Goal: Task Accomplishment & Management: Use online tool/utility

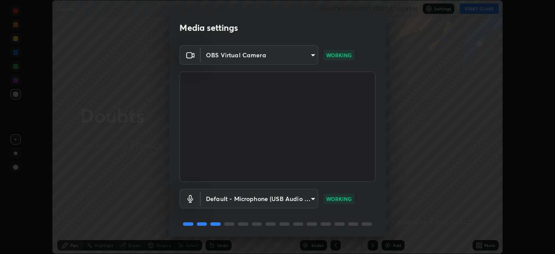
scroll to position [31, 0]
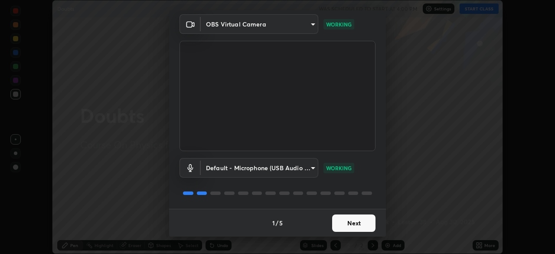
click at [348, 223] on button "Next" at bounding box center [353, 222] width 43 height 17
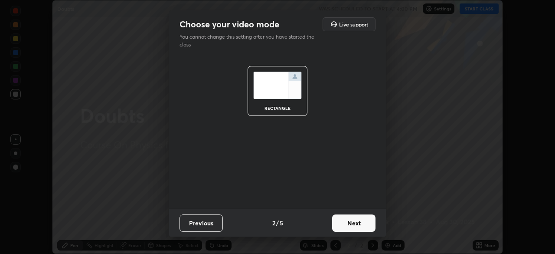
scroll to position [0, 0]
click at [355, 224] on button "Next" at bounding box center [353, 222] width 43 height 17
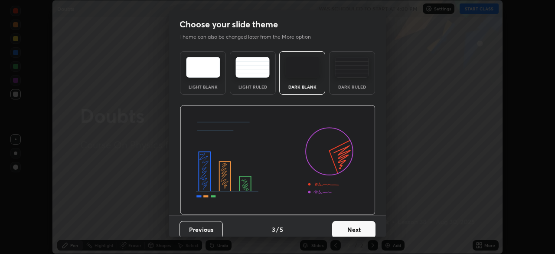
click at [353, 228] on button "Next" at bounding box center [353, 229] width 43 height 17
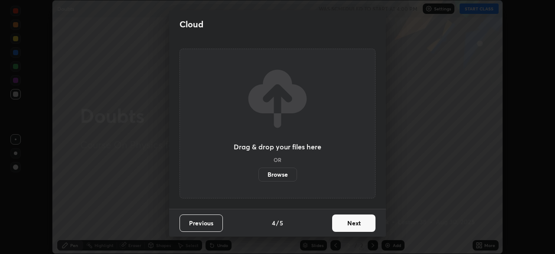
click at [351, 223] on button "Next" at bounding box center [353, 222] width 43 height 17
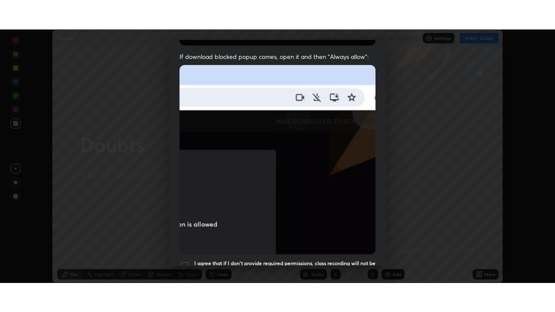
scroll to position [208, 0]
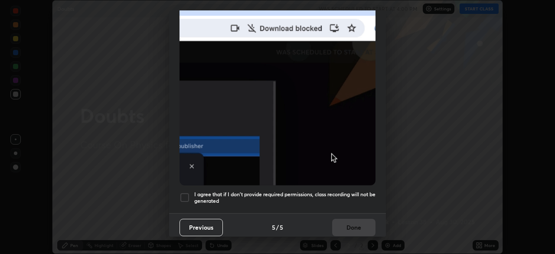
click at [188, 195] on div at bounding box center [185, 197] width 10 height 10
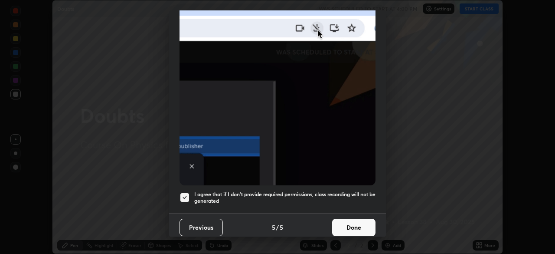
click at [347, 223] on button "Done" at bounding box center [353, 227] width 43 height 17
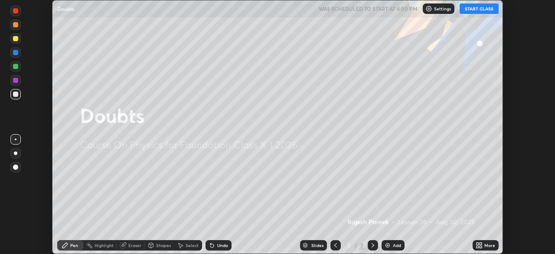
click at [483, 11] on button "START CLASS" at bounding box center [479, 8] width 39 height 10
click at [389, 245] on img at bounding box center [387, 245] width 7 height 7
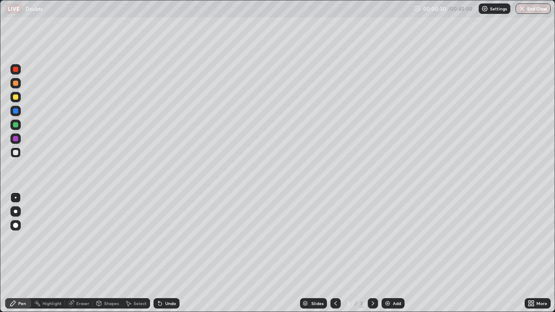
scroll to position [312, 555]
click at [16, 84] on div at bounding box center [15, 83] width 5 height 5
click at [16, 212] on div at bounding box center [15, 211] width 3 height 3
click at [162, 253] on div "Undo" at bounding box center [167, 304] width 26 height 10
click at [168, 253] on div "Undo" at bounding box center [167, 304] width 26 height 10
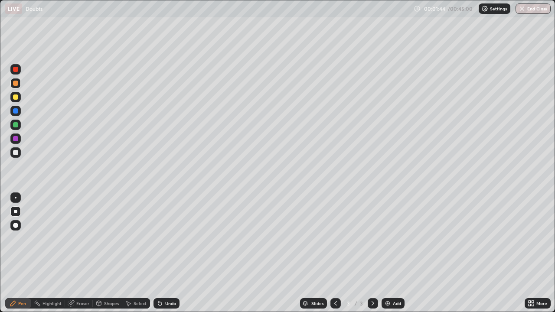
click at [168, 253] on div "Undo" at bounding box center [167, 304] width 26 height 10
click at [393, 253] on div "Add" at bounding box center [397, 304] width 8 height 4
click at [166, 253] on div "Undo" at bounding box center [170, 304] width 11 height 4
click at [168, 253] on div "Undo" at bounding box center [167, 304] width 26 height 10
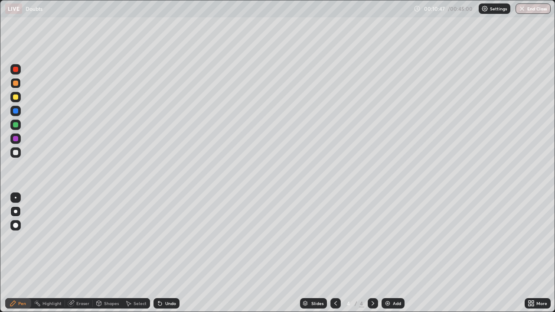
click at [159, 253] on icon at bounding box center [159, 303] width 3 height 3
click at [392, 253] on div "Add" at bounding box center [393, 304] width 23 height 10
click at [172, 253] on div "Undo" at bounding box center [170, 304] width 11 height 4
click at [171, 253] on div "Undo" at bounding box center [170, 304] width 11 height 4
click at [172, 253] on div "Undo" at bounding box center [167, 304] width 26 height 10
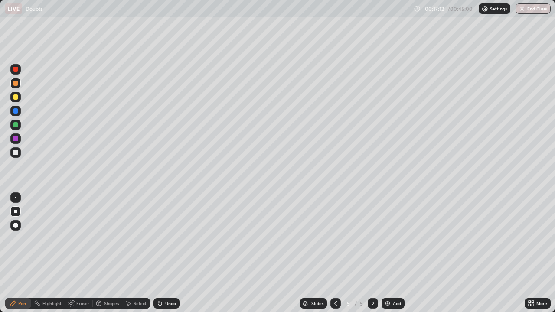
click at [385, 253] on img at bounding box center [387, 303] width 7 height 7
click at [168, 253] on div "Undo" at bounding box center [167, 304] width 26 height 10
click at [170, 253] on div "Undo" at bounding box center [170, 304] width 11 height 4
click at [387, 253] on img at bounding box center [387, 303] width 7 height 7
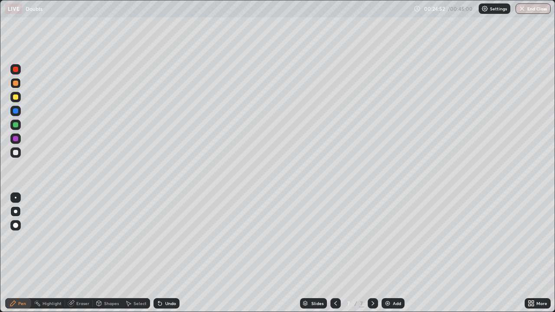
click at [167, 253] on div "Undo" at bounding box center [170, 304] width 11 height 4
click at [169, 253] on div "Undo" at bounding box center [170, 304] width 11 height 4
click at [16, 111] on div at bounding box center [15, 110] width 5 height 5
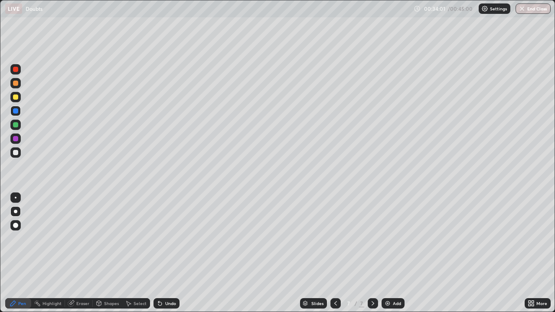
click at [13, 154] on div at bounding box center [15, 152] width 5 height 5
click at [388, 253] on img at bounding box center [387, 303] width 7 height 7
click at [16, 83] on div at bounding box center [15, 83] width 5 height 5
click at [170, 253] on div "Undo" at bounding box center [170, 304] width 11 height 4
click at [162, 253] on div "Undo" at bounding box center [167, 304] width 26 height 10
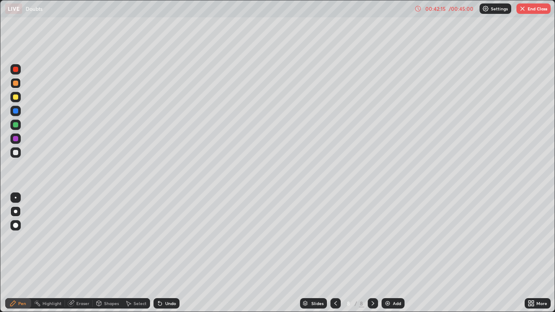
click at [165, 253] on div "Undo" at bounding box center [170, 304] width 11 height 4
click at [168, 253] on div "Undo" at bounding box center [167, 304] width 26 height 10
click at [169, 253] on div "Undo" at bounding box center [165, 303] width 30 height 17
click at [170, 253] on div "Undo" at bounding box center [165, 303] width 30 height 17
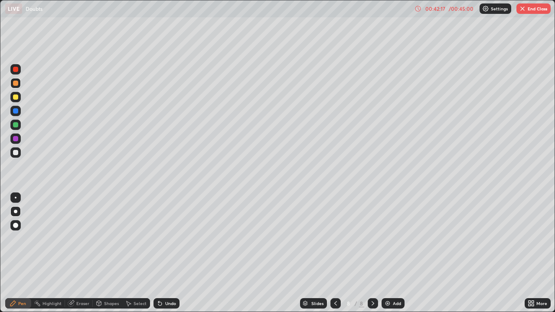
click at [171, 253] on div "Undo" at bounding box center [170, 304] width 11 height 4
click at [165, 253] on div "Undo" at bounding box center [170, 304] width 11 height 4
click at [171, 253] on div "Undo" at bounding box center [170, 304] width 11 height 4
click at [174, 253] on div "Undo" at bounding box center [167, 304] width 26 height 10
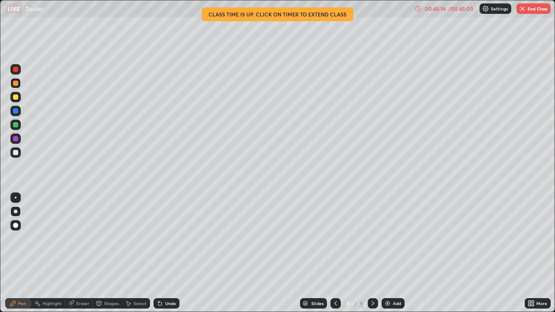
click at [534, 9] on button "End Class" at bounding box center [534, 8] width 34 height 10
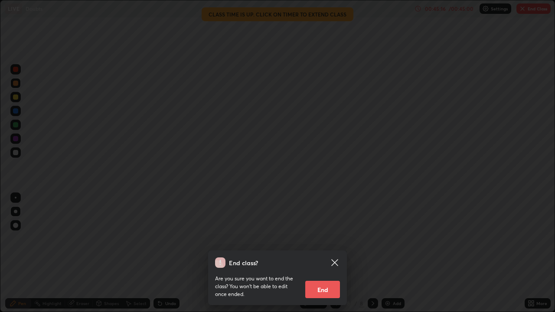
click at [324, 253] on button "End" at bounding box center [322, 289] width 35 height 17
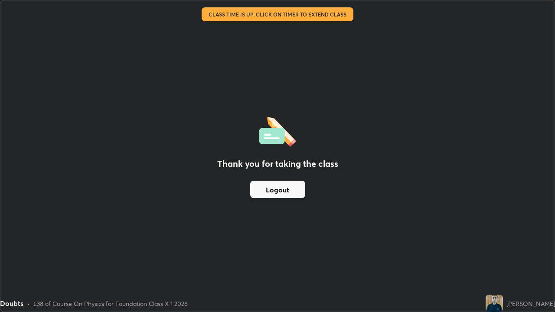
click at [296, 191] on button "Logout" at bounding box center [277, 189] width 55 height 17
click at [503, 253] on img at bounding box center [494, 303] width 17 height 17
